Goal: Transaction & Acquisition: Purchase product/service

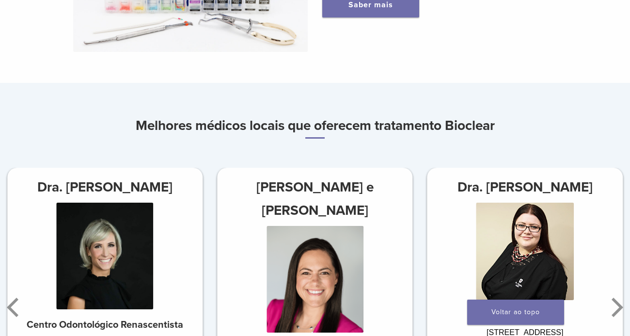
scroll to position [242, 0]
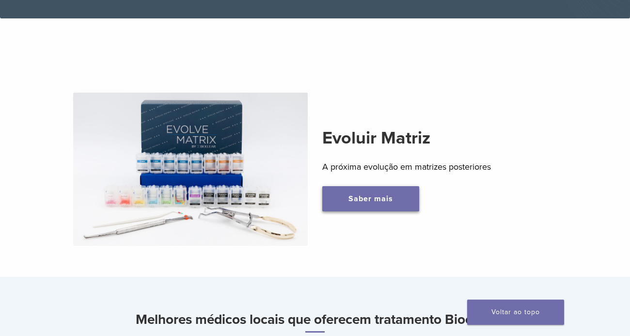
click at [370, 201] on font "Saber mais" at bounding box center [371, 199] width 45 height 10
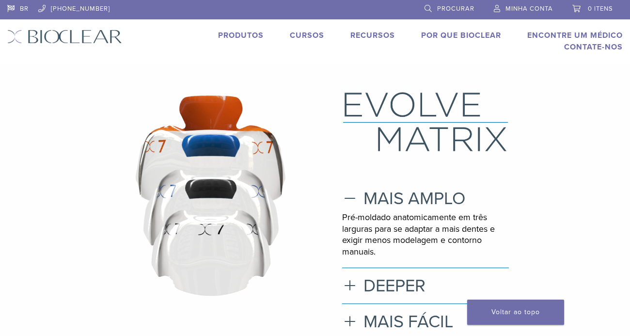
click at [245, 35] on font "Produtos" at bounding box center [241, 36] width 46 height 10
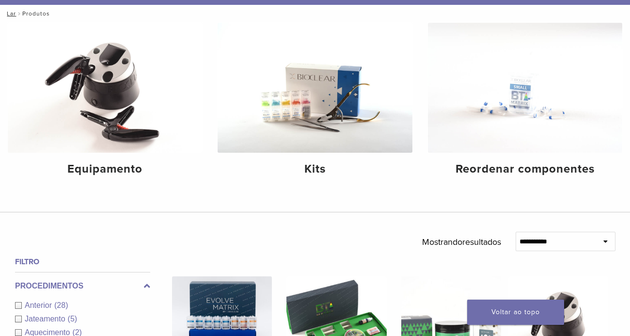
scroll to position [97, 0]
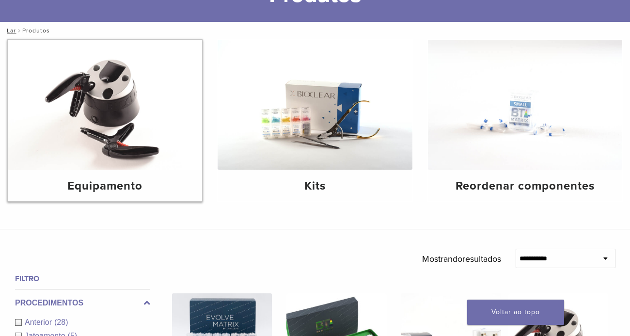
click at [109, 93] on img at bounding box center [105, 105] width 194 height 130
